Goal: Task Accomplishment & Management: Manage account settings

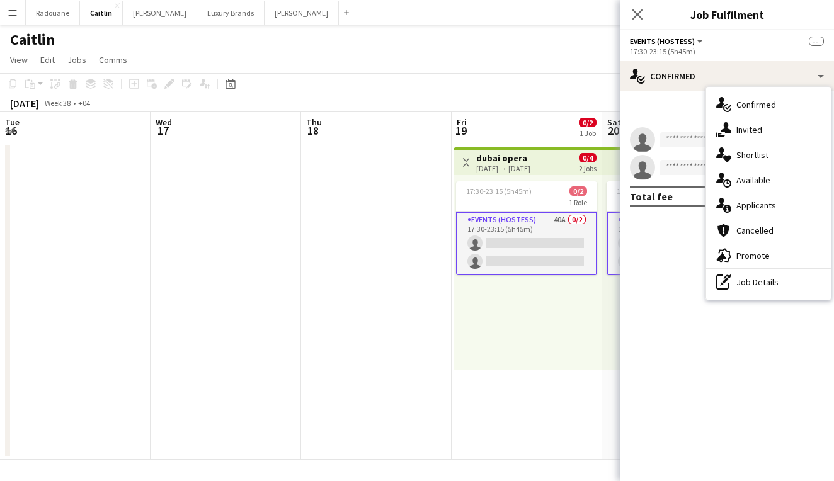
scroll to position [0, 389]
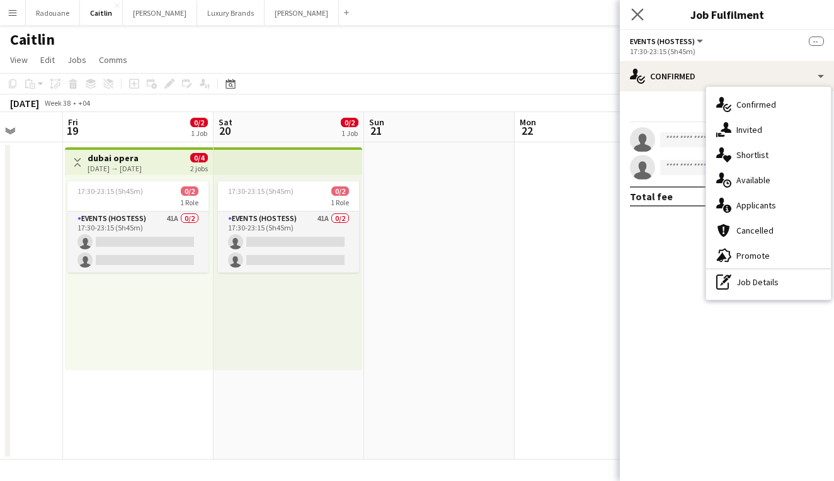
click at [645, 14] on app-icon "Close pop-in" at bounding box center [638, 15] width 18 height 18
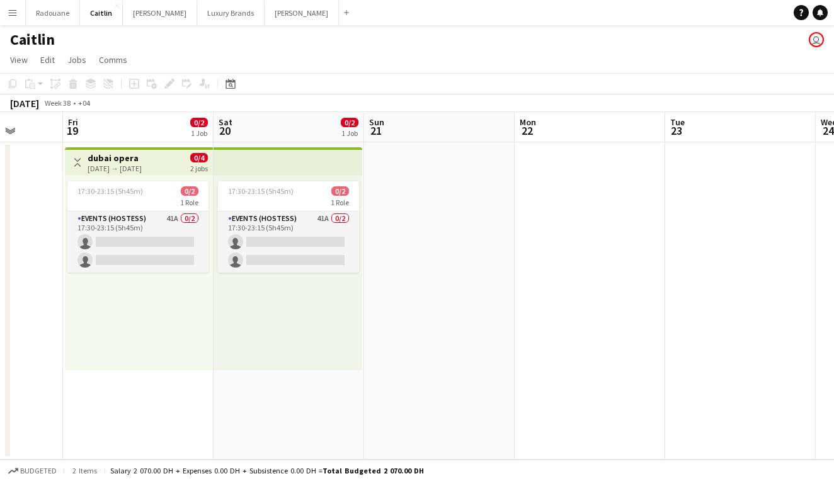
click at [11, 20] on button "Menu" at bounding box center [12, 12] width 25 height 25
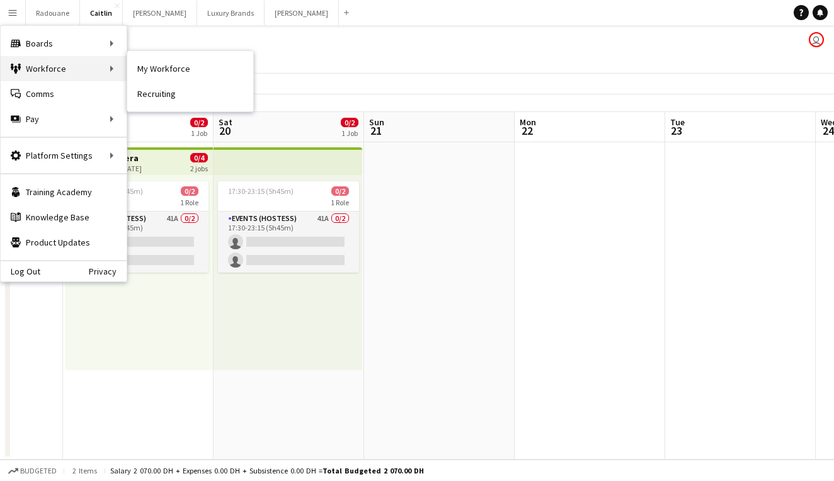
click at [32, 65] on div "Workforce Workforce" at bounding box center [64, 68] width 126 height 25
click at [119, 67] on div "Workforce Workforce" at bounding box center [64, 68] width 126 height 25
click at [170, 71] on link "My Workforce" at bounding box center [190, 68] width 126 height 25
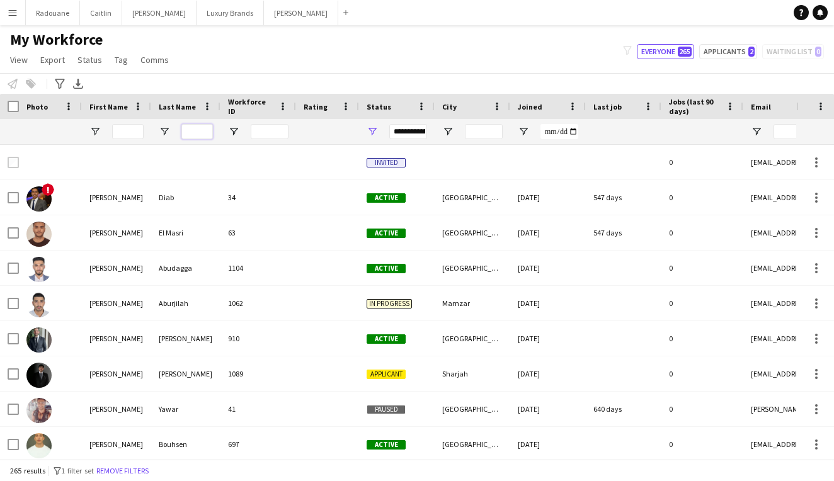
click at [186, 129] on input "Last Name Filter Input" at bounding box center [197, 131] width 32 height 15
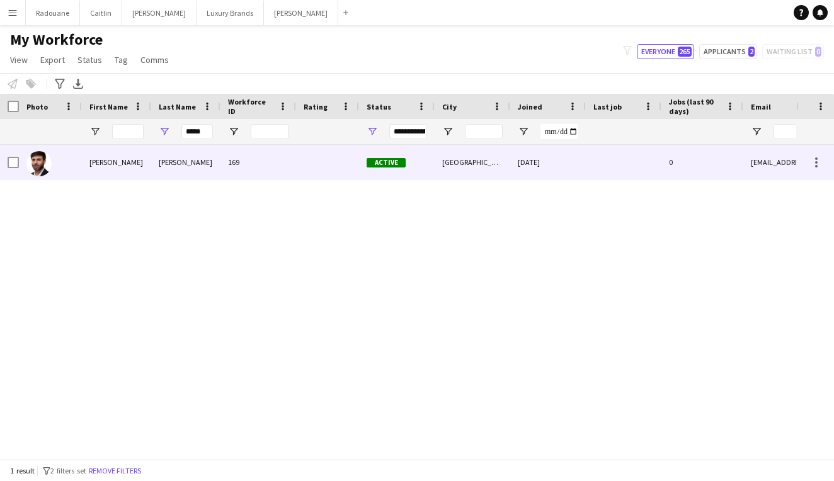
click at [180, 164] on div "[PERSON_NAME]" at bounding box center [185, 162] width 69 height 35
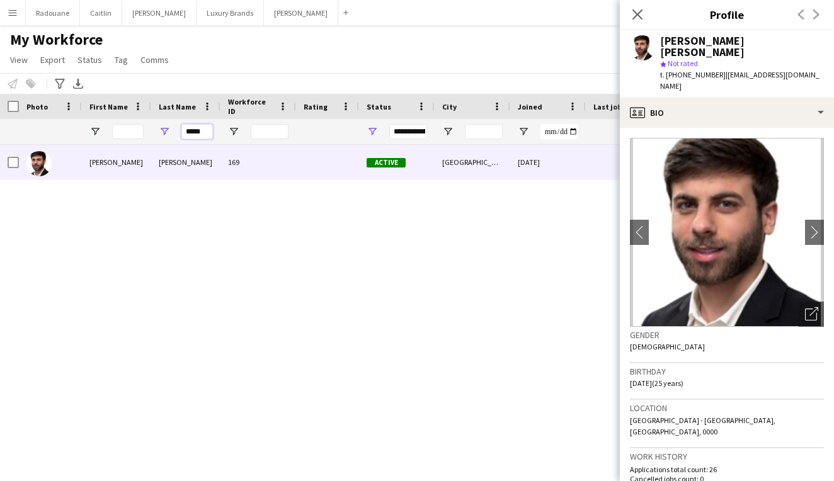
click at [207, 130] on input "*****" at bounding box center [197, 131] width 32 height 15
type input "*"
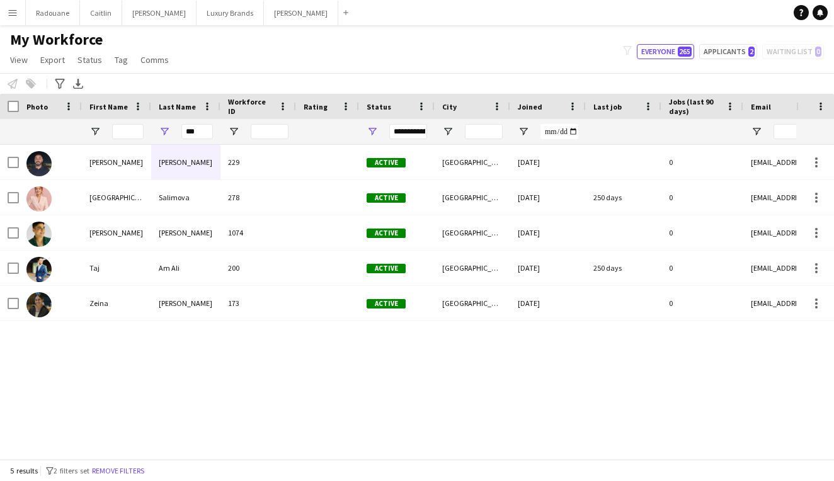
drag, startPoint x: 158, startPoint y: 148, endPoint x: 106, endPoint y: 232, distance: 98.1
click at [106, 232] on div "[PERSON_NAME]" at bounding box center [116, 233] width 69 height 35
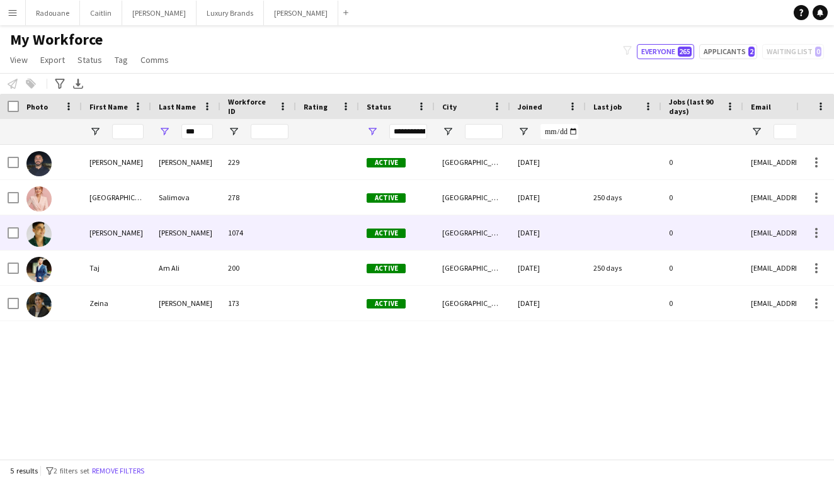
click at [106, 232] on div "[PERSON_NAME]" at bounding box center [116, 233] width 69 height 35
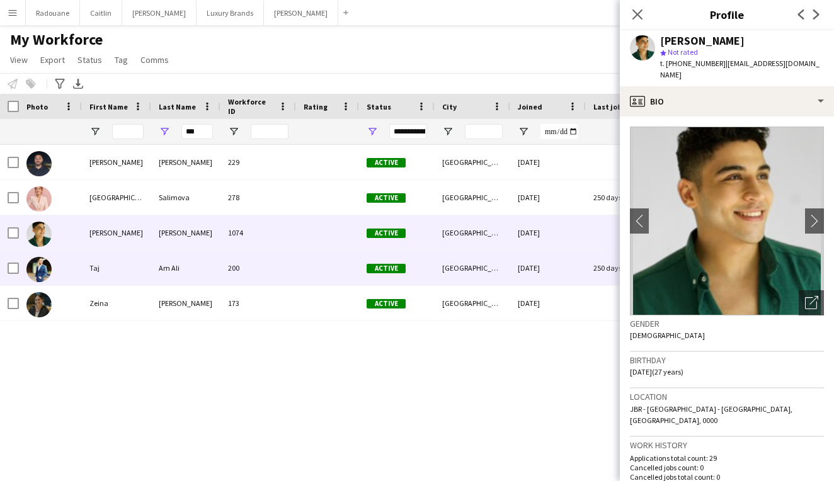
click at [90, 268] on div "Taj" at bounding box center [116, 268] width 69 height 35
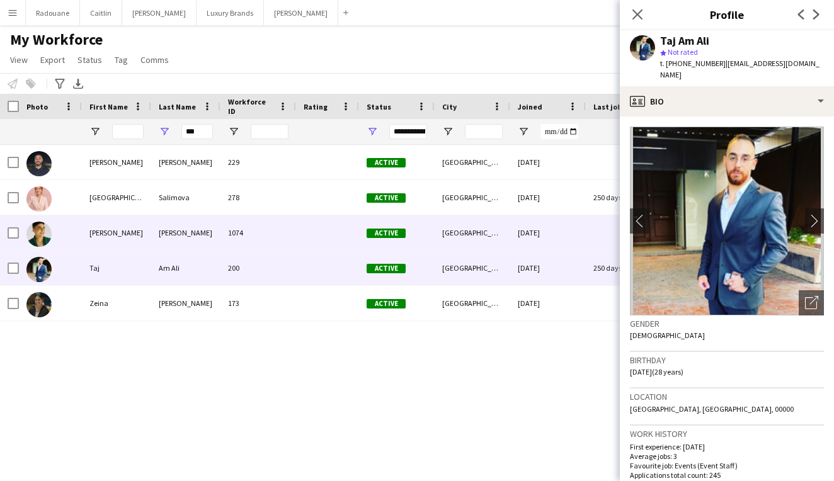
click at [96, 230] on div "[PERSON_NAME]" at bounding box center [116, 233] width 69 height 35
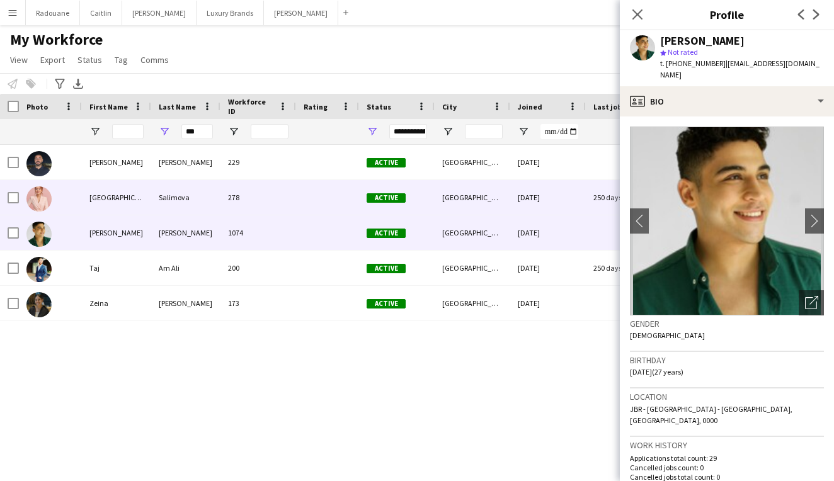
click at [96, 202] on div "[GEOGRAPHIC_DATA]" at bounding box center [116, 197] width 69 height 35
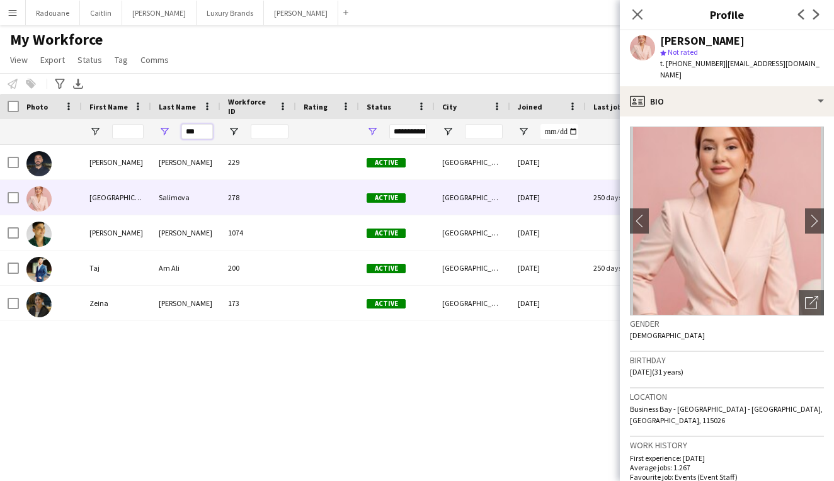
click at [205, 134] on input "***" at bounding box center [197, 131] width 32 height 15
type input "*"
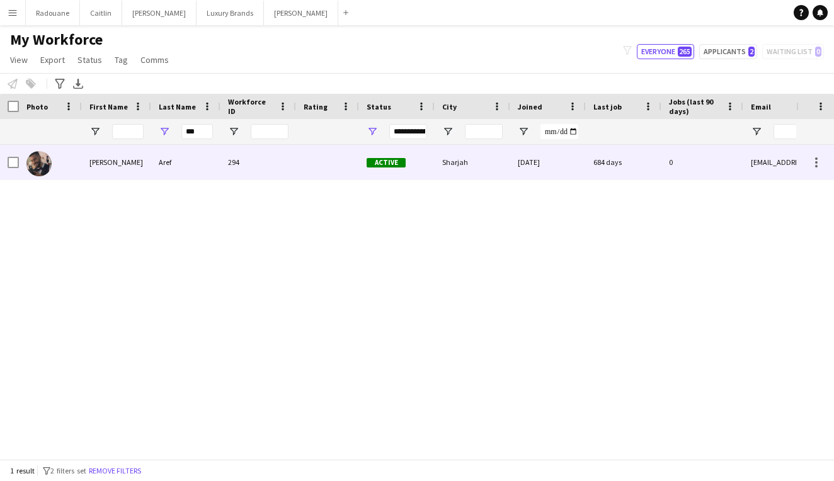
drag, startPoint x: 179, startPoint y: 145, endPoint x: 120, endPoint y: 161, distance: 61.3
click at [120, 161] on div "[PERSON_NAME]" at bounding box center [116, 162] width 69 height 35
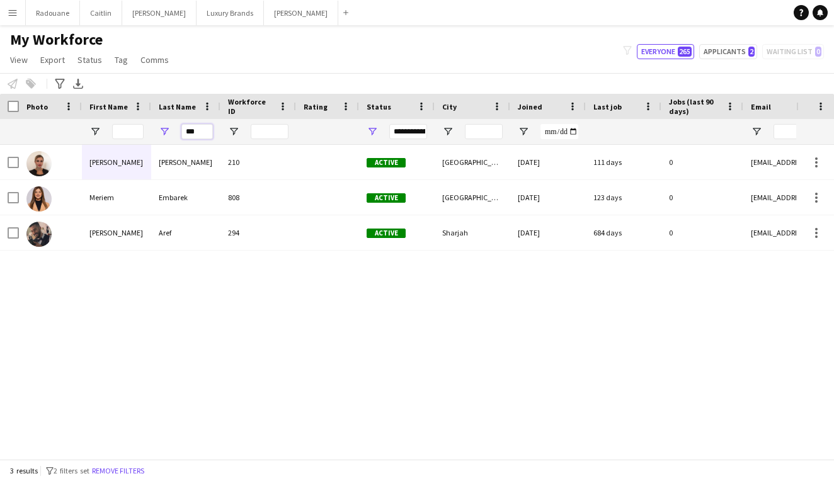
click at [203, 133] on input "***" at bounding box center [197, 131] width 32 height 15
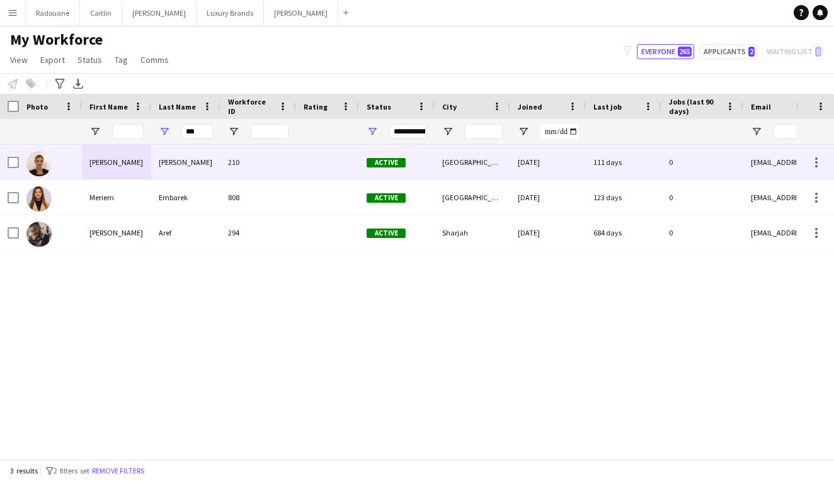
drag, startPoint x: 188, startPoint y: 152, endPoint x: 92, endPoint y: 234, distance: 126.9
click at [92, 234] on div "[PERSON_NAME]" at bounding box center [116, 233] width 69 height 35
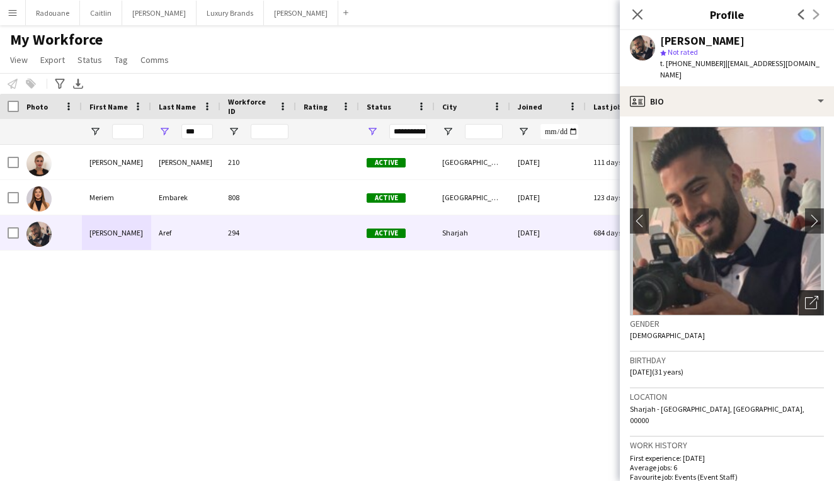
click at [819, 291] on div "Open photos pop-in" at bounding box center [811, 303] width 25 height 25
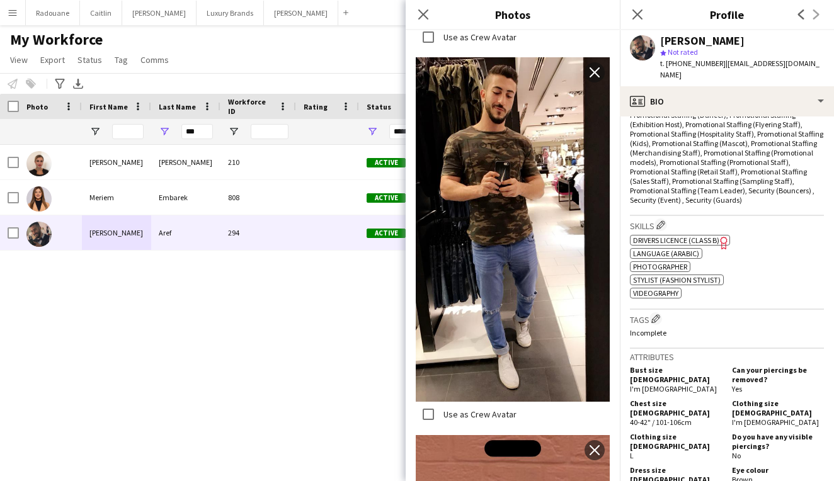
scroll to position [515, 0]
click at [425, 9] on icon "Close pop-in" at bounding box center [423, 14] width 12 height 12
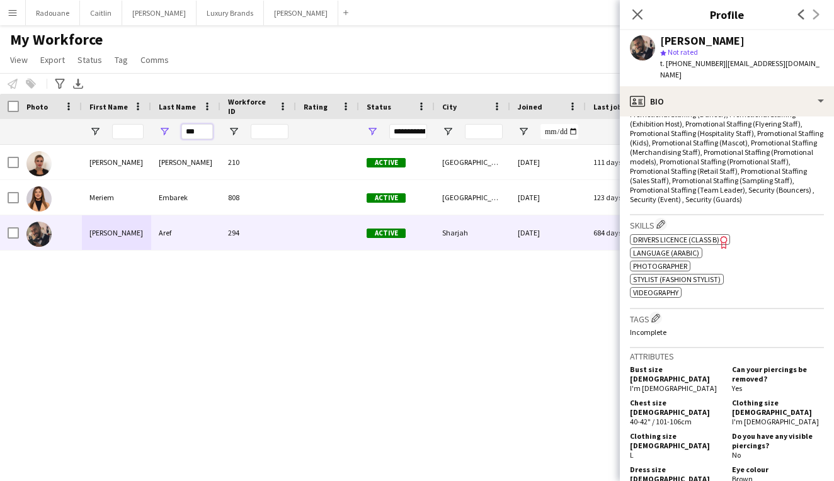
click at [200, 134] on input "***" at bounding box center [197, 131] width 32 height 15
type input "*"
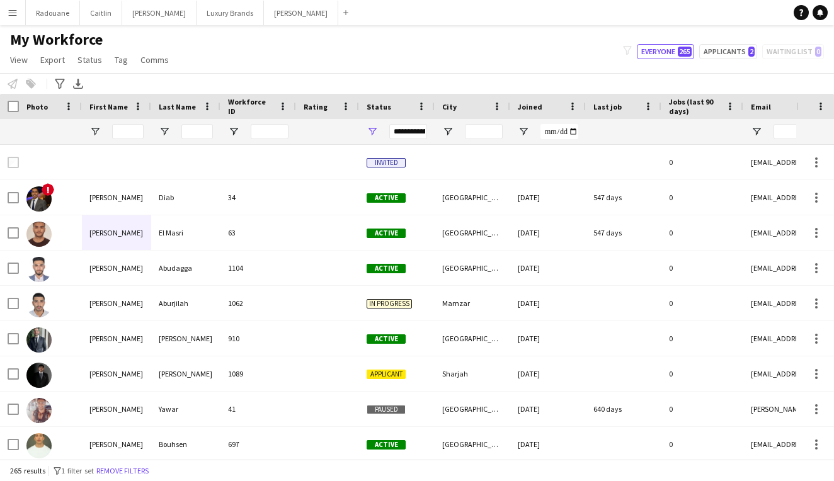
click at [11, 15] on app-icon "Menu" at bounding box center [13, 13] width 10 height 10
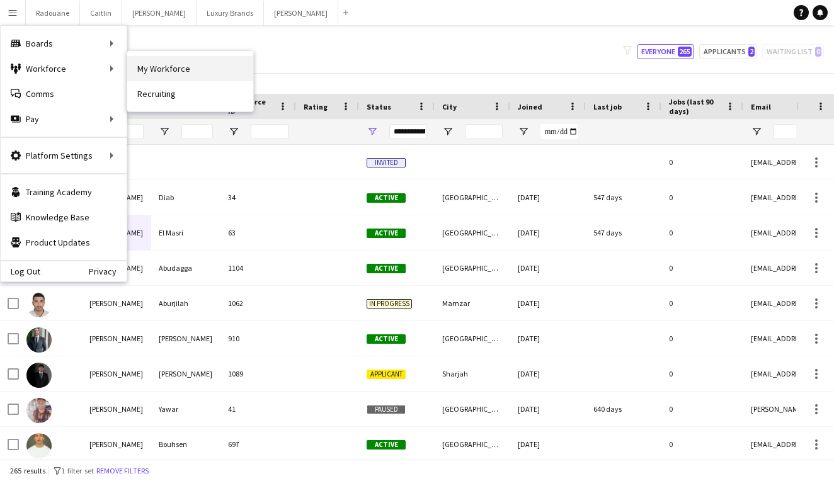
click at [142, 76] on link "My Workforce" at bounding box center [190, 68] width 126 height 25
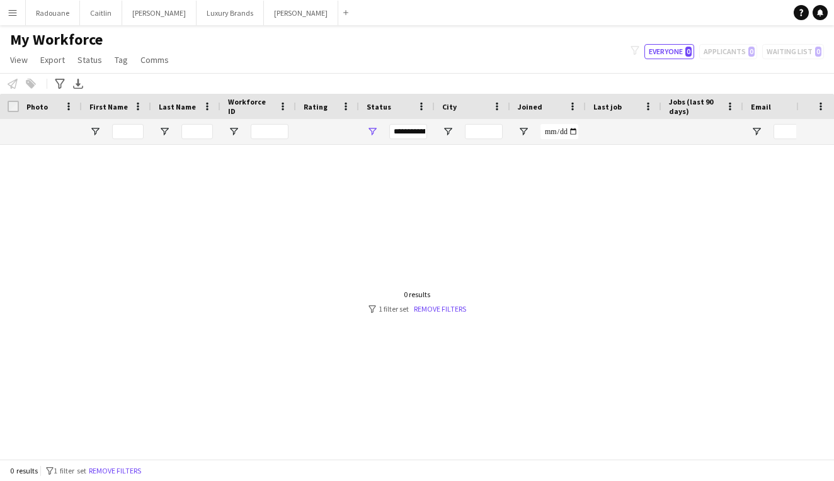
click at [16, 14] on app-icon "Menu" at bounding box center [13, 13] width 10 height 10
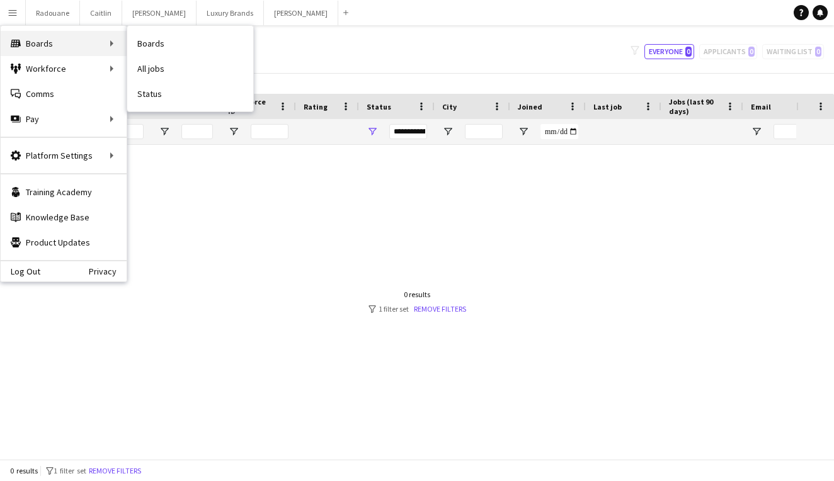
click at [49, 34] on div "Boards Boards" at bounding box center [64, 43] width 126 height 25
click at [115, 38] on div "Boards Boards" at bounding box center [64, 43] width 126 height 25
click at [81, 47] on div "Boards Boards" at bounding box center [64, 43] width 126 height 25
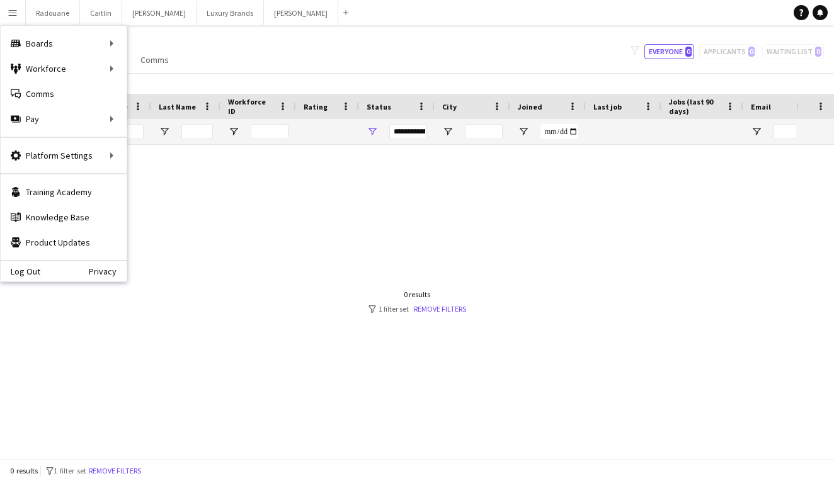
click at [224, 49] on div "My Workforce View Views Default view New view Update view Delete view Edit name…" at bounding box center [417, 51] width 834 height 43
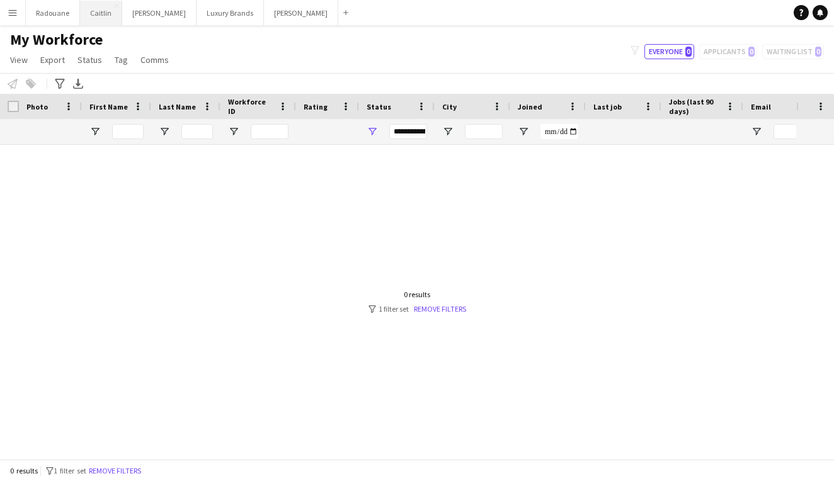
click at [103, 12] on button "[PERSON_NAME]" at bounding box center [101, 13] width 42 height 25
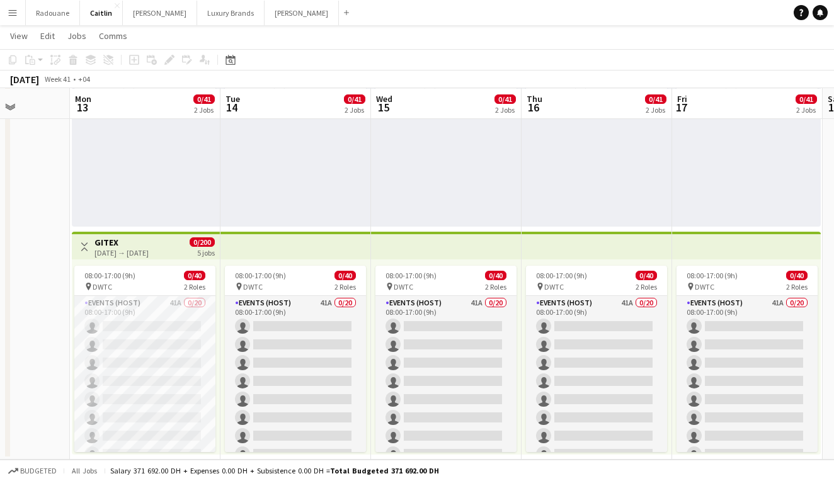
scroll to position [142, 0]
click at [154, 279] on div "08:00-17:00 (9h) 0/40" at bounding box center [144, 275] width 141 height 9
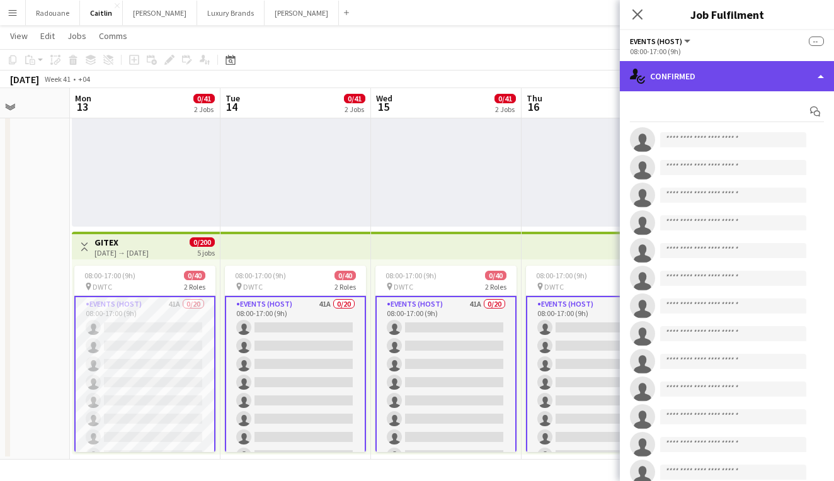
click at [772, 80] on div "single-neutral-actions-check-2 Confirmed" at bounding box center [727, 76] width 214 height 30
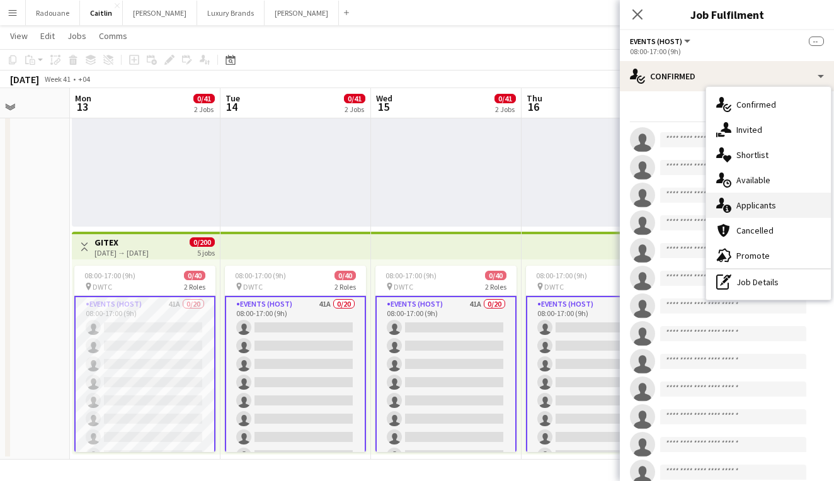
click at [763, 212] on div "single-neutral-actions-information Applicants" at bounding box center [768, 205] width 125 height 25
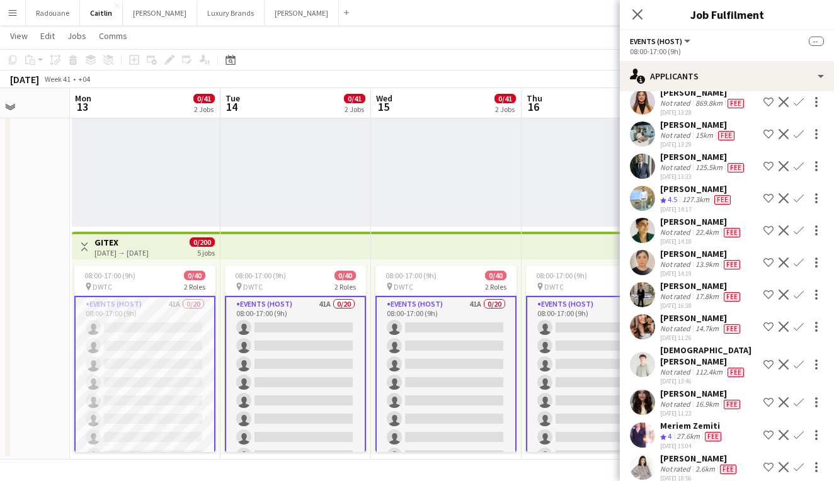
click at [643, 282] on app-user-avatar at bounding box center [642, 294] width 25 height 25
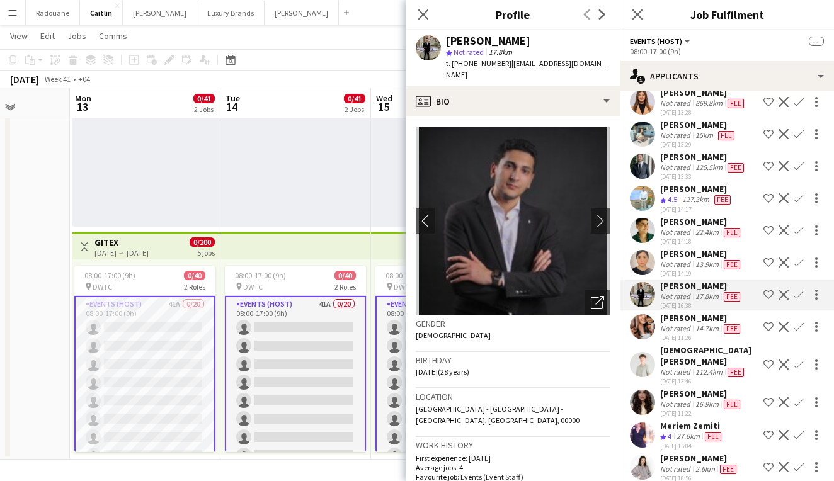
scroll to position [0, 0]
click at [425, 14] on icon at bounding box center [423, 14] width 12 height 12
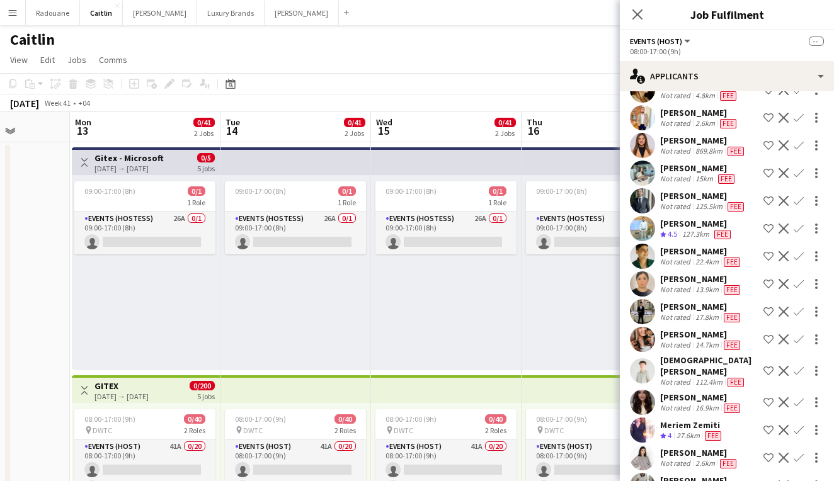
scroll to position [817, 0]
click at [635, 13] on icon "Close pop-in" at bounding box center [637, 14] width 12 height 12
